Goal: Information Seeking & Learning: Check status

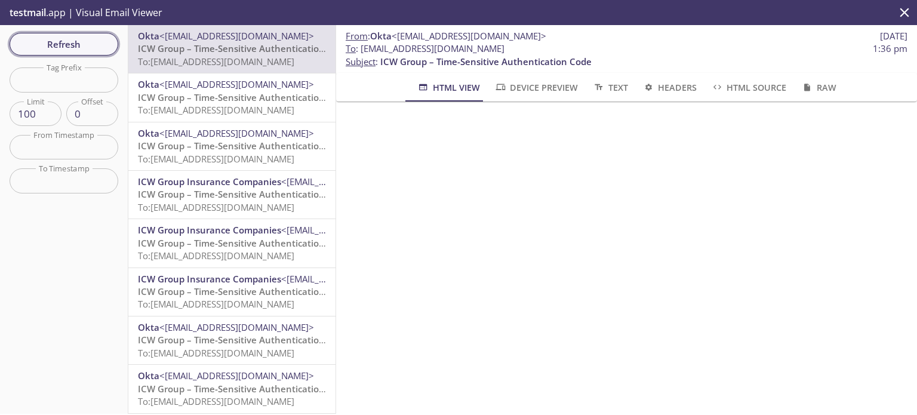
click at [66, 50] on span "Refresh" at bounding box center [64, 44] width 90 height 16
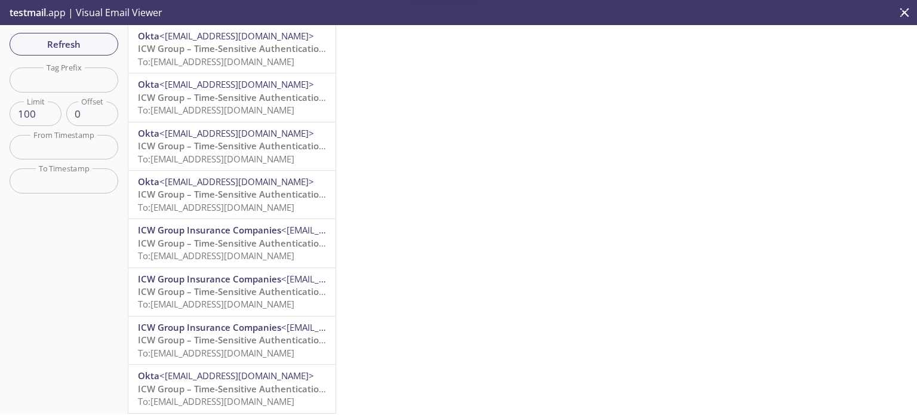
click at [225, 56] on span "To: [EMAIL_ADDRESS][DOMAIN_NAME]" at bounding box center [216, 62] width 156 height 12
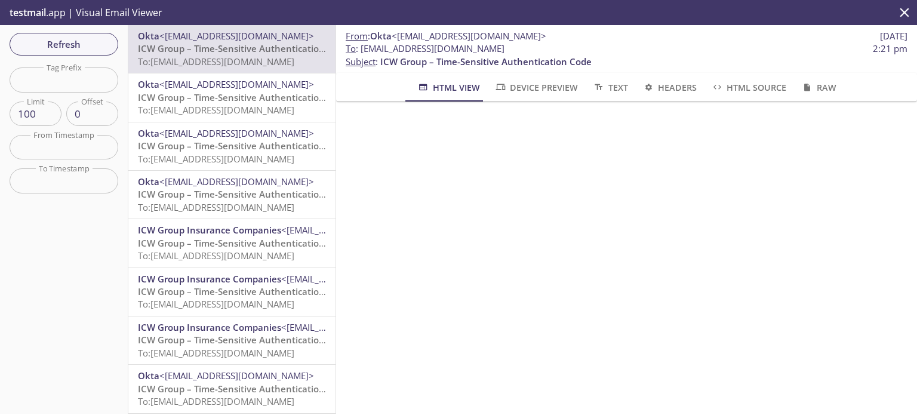
click at [61, 48] on span "Refresh" at bounding box center [64, 44] width 90 height 16
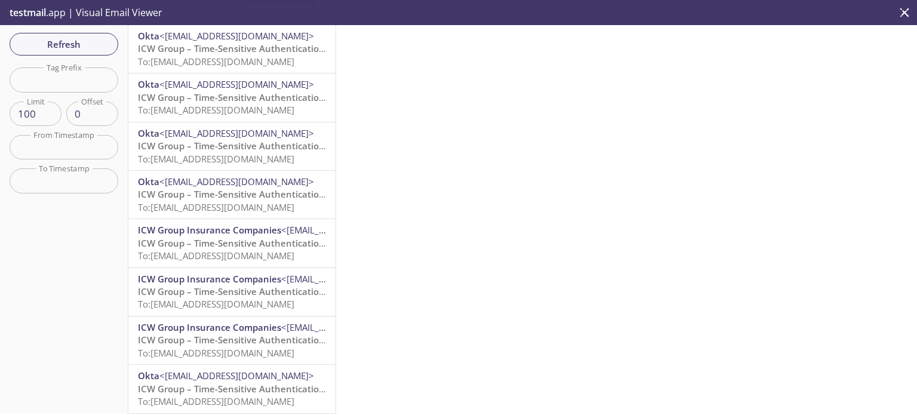
click at [177, 59] on span "To: [EMAIL_ADDRESS][DOMAIN_NAME]" at bounding box center [216, 62] width 156 height 12
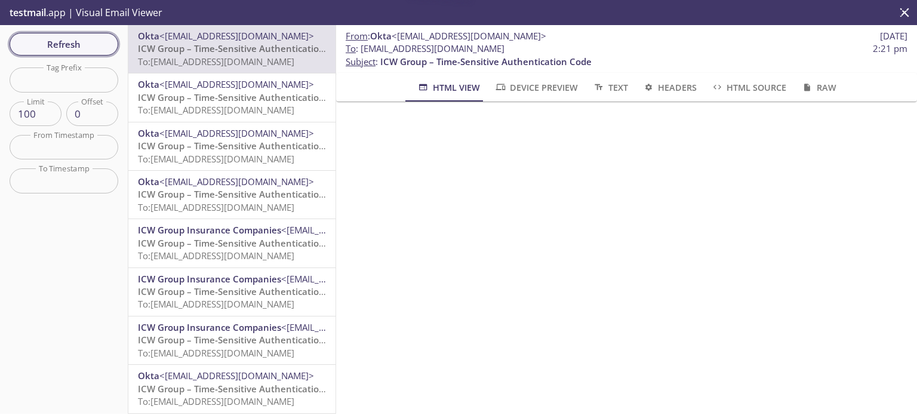
click at [57, 52] on button "Refresh" at bounding box center [64, 44] width 109 height 23
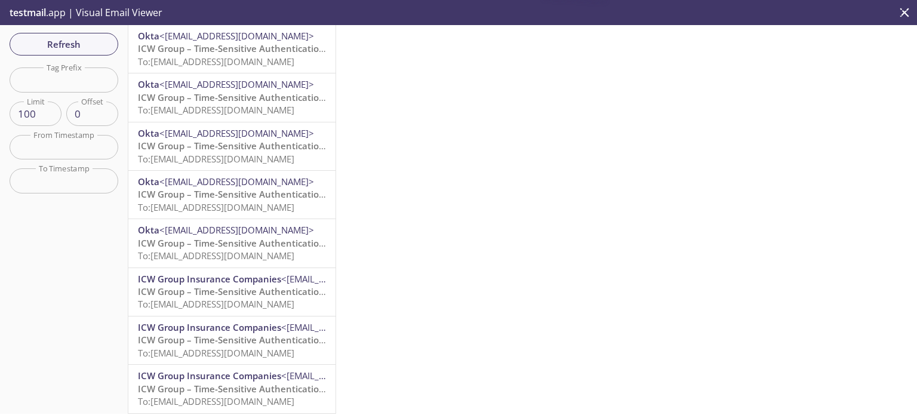
click at [170, 58] on span "To: myresource.paradise20@inbox.testmail.app" at bounding box center [216, 62] width 156 height 12
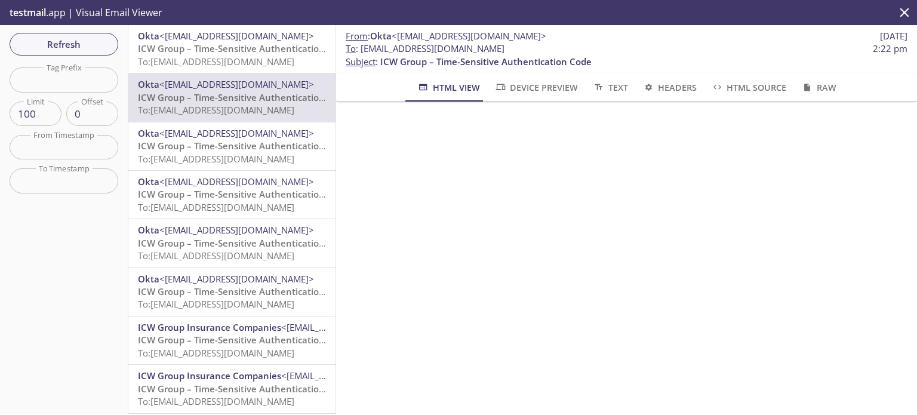
drag, startPoint x: 76, startPoint y: 53, endPoint x: 93, endPoint y: 53, distance: 16.7
click at [76, 53] on button "Refresh" at bounding box center [64, 44] width 109 height 23
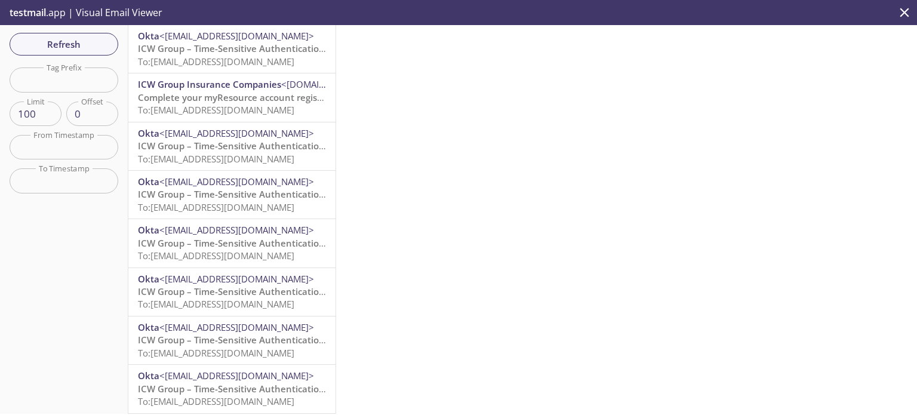
click at [255, 59] on span "To: [EMAIL_ADDRESS][DOMAIN_NAME]" at bounding box center [216, 62] width 156 height 12
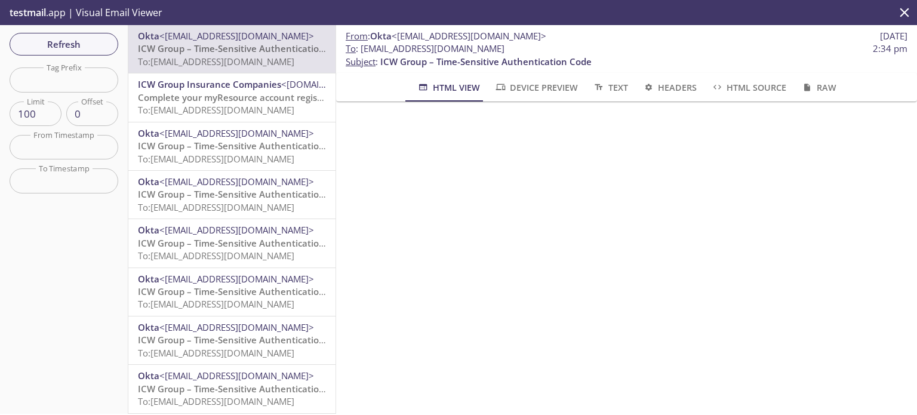
drag, startPoint x: 559, startPoint y: 47, endPoint x: 363, endPoint y: 51, distance: 196.0
click at [363, 51] on span "To : myresource.nitinicwadmin@inbox.testmail.app 2:34 pm" at bounding box center [627, 48] width 562 height 13
copy span "[EMAIL_ADDRESS][DOMAIN_NAME]"
drag, startPoint x: 234, startPoint y: 50, endPoint x: 345, endPoint y: 70, distance: 112.4
click at [234, 50] on span "ICW Group – Time-Sensitive Authentication Code" at bounding box center [243, 48] width 211 height 12
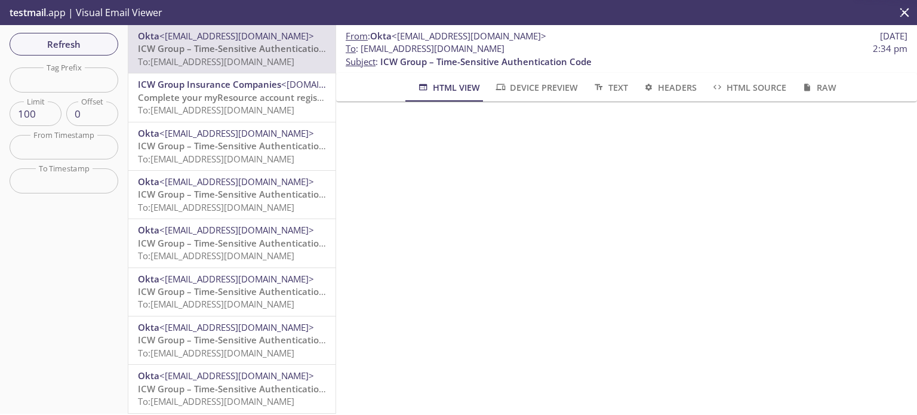
click at [505, 52] on span "To : myresource.nitinicwadmin@inbox.testmail.app" at bounding box center [425, 48] width 159 height 13
drag, startPoint x: 557, startPoint y: 48, endPoint x: 361, endPoint y: 51, distance: 195.3
click at [361, 51] on span "To : myresource.nitinicwadmin@inbox.testmail.app" at bounding box center [425, 48] width 159 height 13
copy span "[EMAIL_ADDRESS][DOMAIN_NAME]"
click at [41, 42] on span "Refresh" at bounding box center [64, 44] width 90 height 16
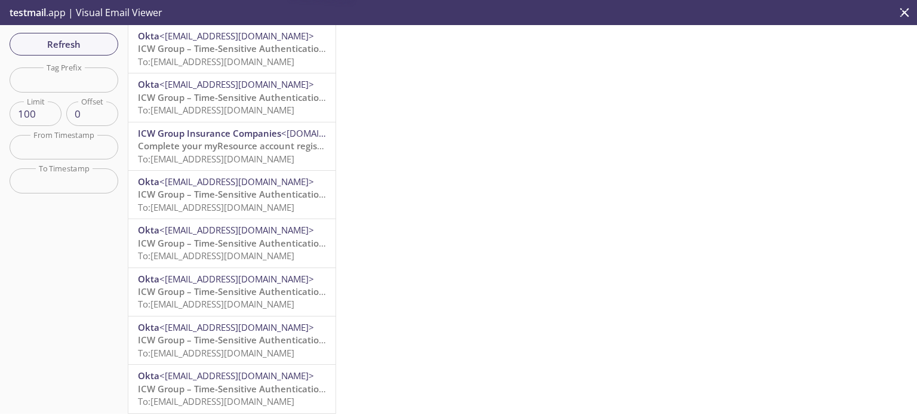
click at [228, 51] on span "ICW Group – Time-Sensitive Authentication Code" at bounding box center [243, 48] width 211 height 12
click at [67, 51] on span "Refresh" at bounding box center [64, 44] width 90 height 16
click at [243, 62] on span "To: [EMAIL_ADDRESS][DOMAIN_NAME]" at bounding box center [216, 62] width 156 height 12
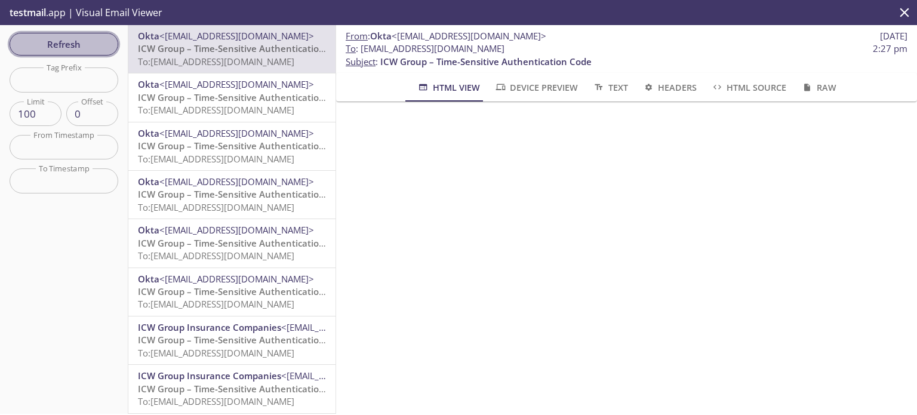
click at [79, 50] on span "Refresh" at bounding box center [64, 44] width 90 height 16
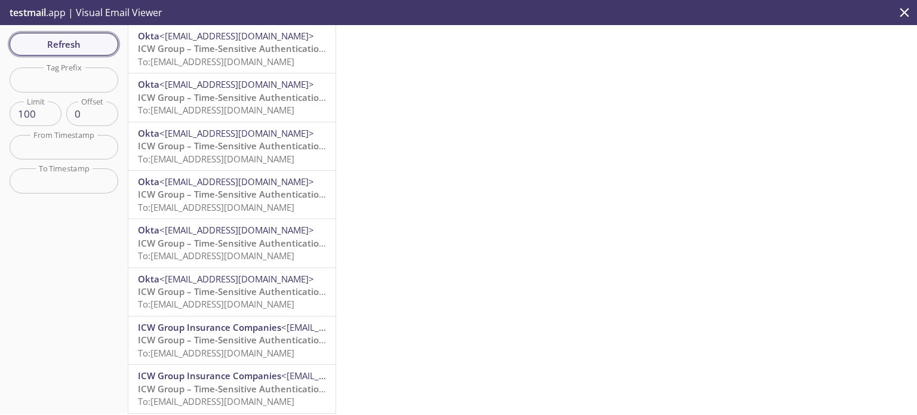
click at [76, 54] on button "Refresh" at bounding box center [64, 44] width 109 height 23
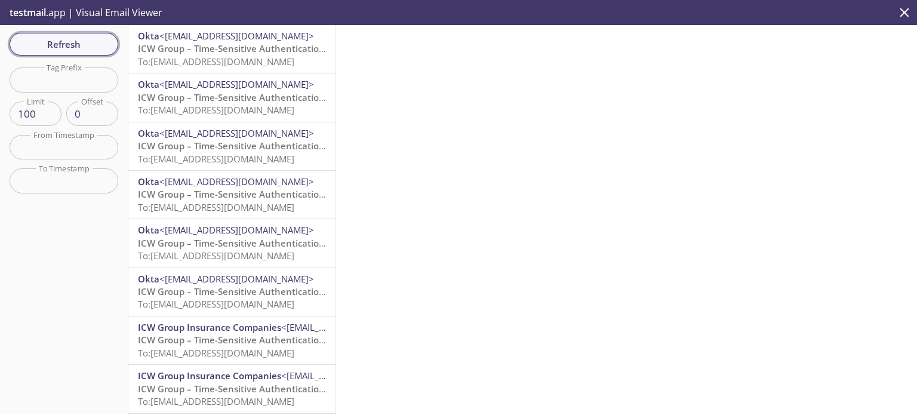
click at [76, 54] on button "Refresh" at bounding box center [64, 44] width 109 height 23
click at [77, 49] on span "Refresh" at bounding box center [64, 44] width 90 height 16
click at [566, 149] on div at bounding box center [626, 219] width 581 height 389
click at [557, 85] on div at bounding box center [626, 219] width 581 height 389
click at [900, 16] on icon "close" at bounding box center [905, 13] width 16 height 16
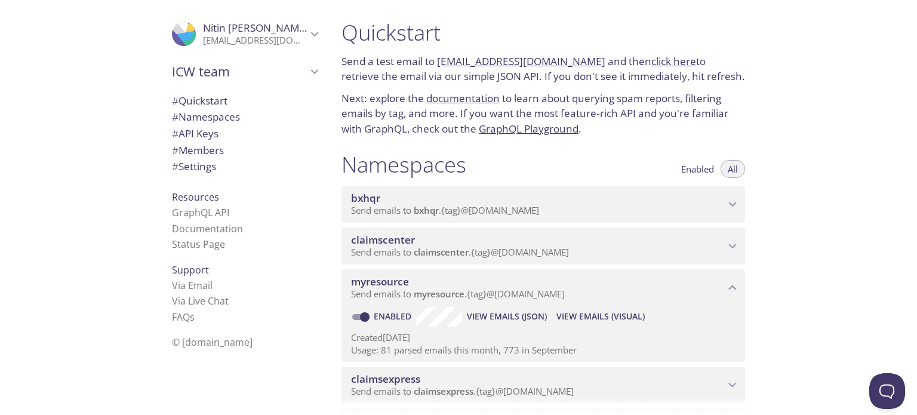
click at [540, 298] on span "Send emails to myresource . {tag} @[DOMAIN_NAME]" at bounding box center [458, 294] width 214 height 12
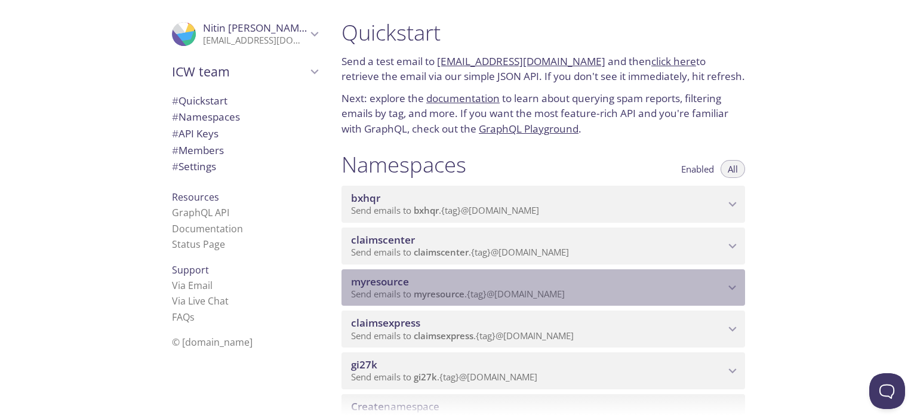
click at [565, 291] on span "Send emails to myresource . {tag} @[DOMAIN_NAME]" at bounding box center [458, 294] width 214 height 12
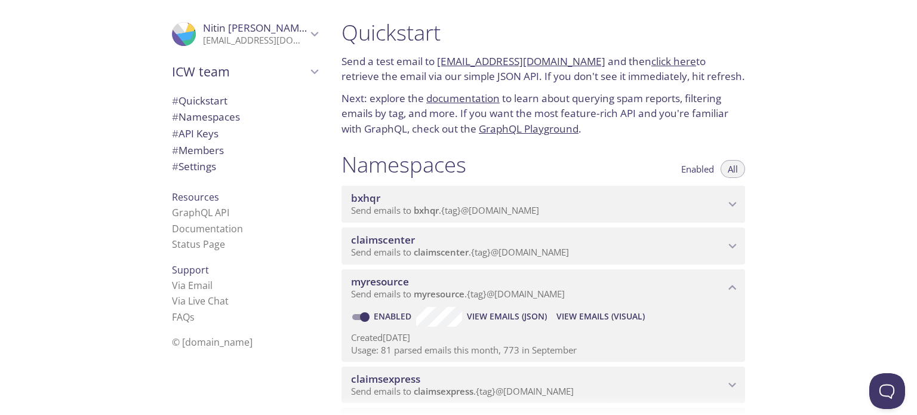
click at [606, 317] on span "View Emails (Visual)" at bounding box center [601, 316] width 88 height 14
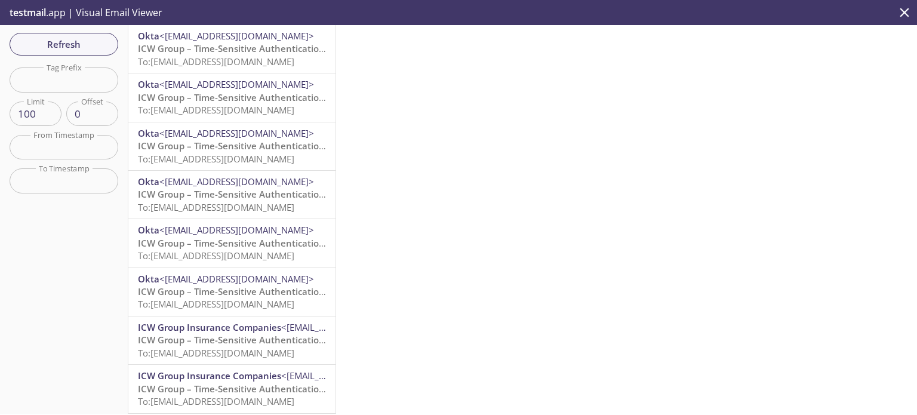
click at [231, 64] on span "To: [EMAIL_ADDRESS][DOMAIN_NAME]" at bounding box center [216, 62] width 156 height 12
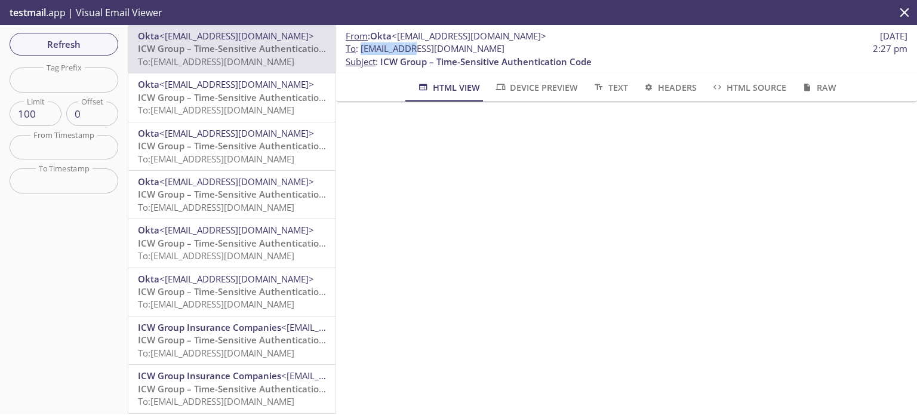
drag, startPoint x: 413, startPoint y: 47, endPoint x: 363, endPoint y: 54, distance: 50.2
click at [363, 54] on span "To : [EMAIL_ADDRESS][DOMAIN_NAME]" at bounding box center [425, 48] width 159 height 13
copy span "myresource."
click at [894, 7] on icon "close" at bounding box center [898, 13] width 16 height 16
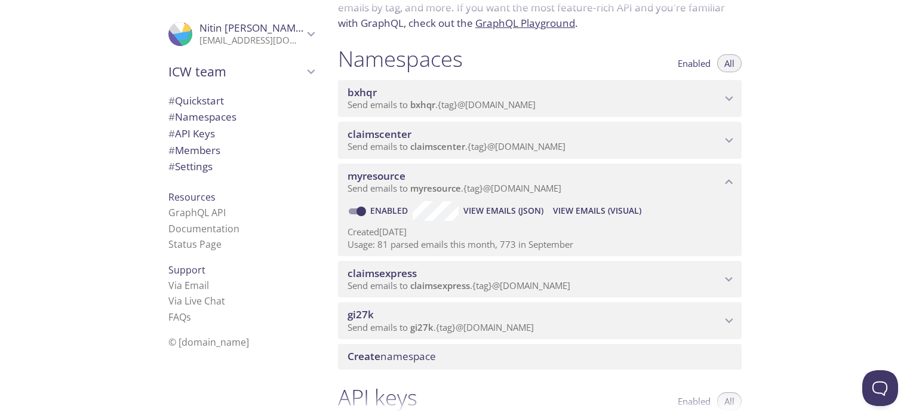
scroll to position [119, 0]
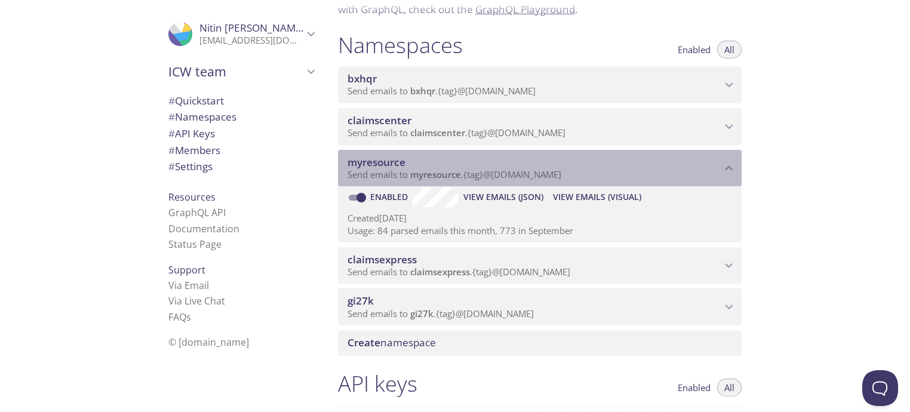
click at [446, 171] on span "myresource" at bounding box center [435, 174] width 51 height 12
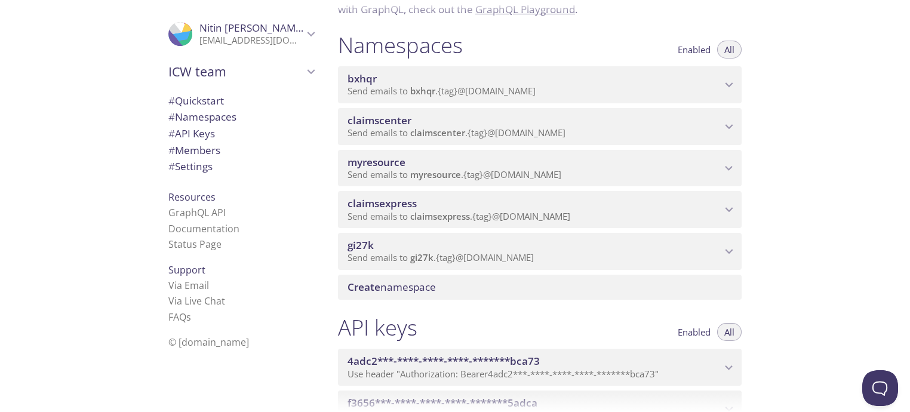
click at [501, 180] on span "Send emails to myresource . {tag} @[DOMAIN_NAME]" at bounding box center [455, 174] width 214 height 12
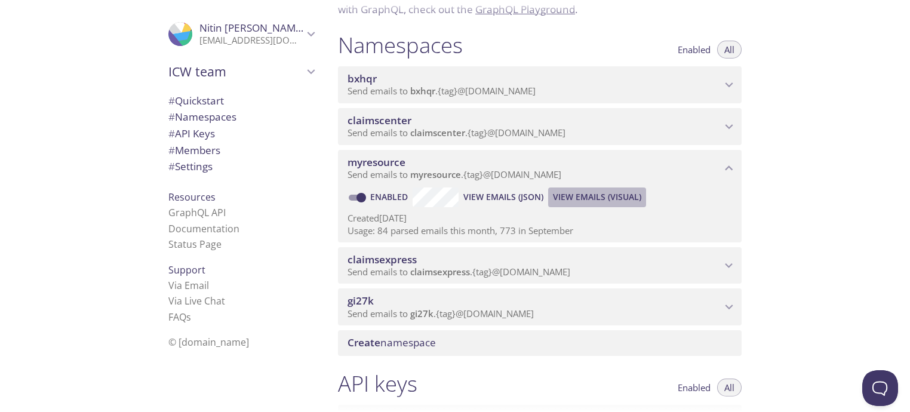
click at [577, 202] on span "View Emails (Visual)" at bounding box center [597, 197] width 88 height 14
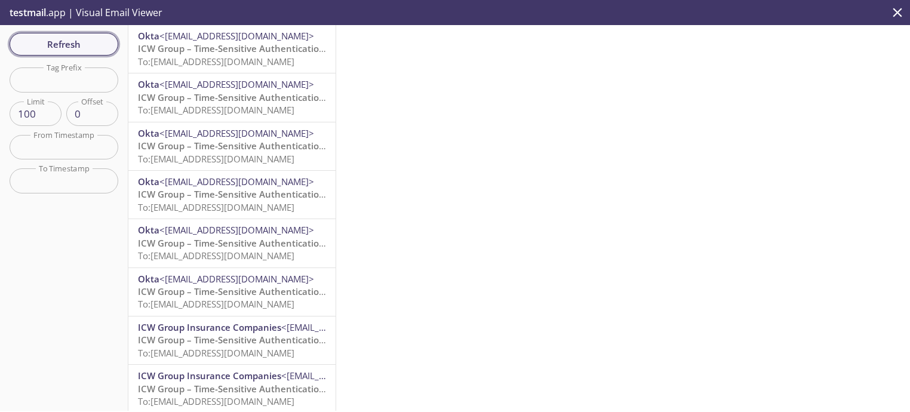
click at [66, 47] on span "Refresh" at bounding box center [64, 44] width 90 height 16
click at [113, 50] on button "Refresh" at bounding box center [64, 44] width 109 height 23
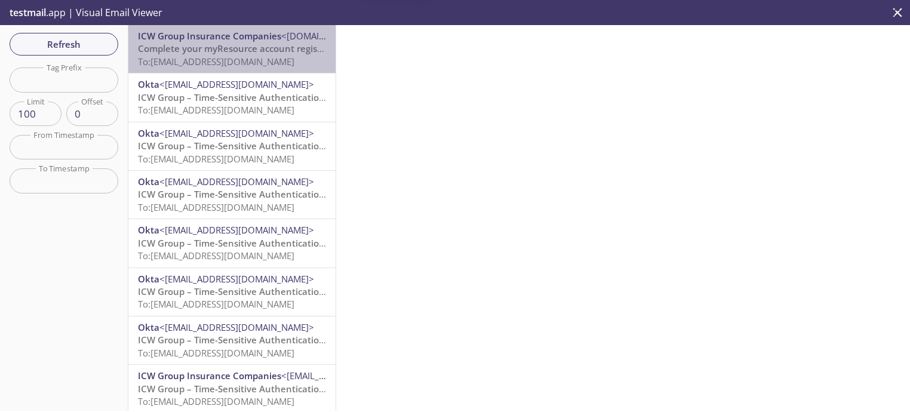
click at [238, 65] on span "To: [EMAIL_ADDRESS][DOMAIN_NAME]" at bounding box center [216, 62] width 156 height 12
